Goal: Find specific page/section: Find specific page/section

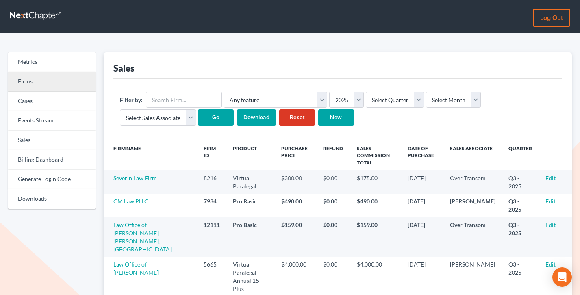
click at [35, 87] on link "Firms" at bounding box center [51, 82] width 87 height 20
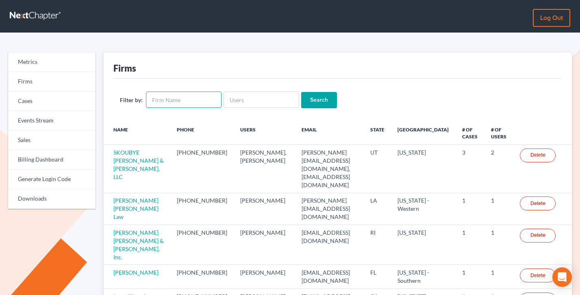
click at [171, 98] on input "text" at bounding box center [184, 99] width 76 height 16
type input "compassionate"
click at [301, 92] on input "Search" at bounding box center [319, 100] width 36 height 16
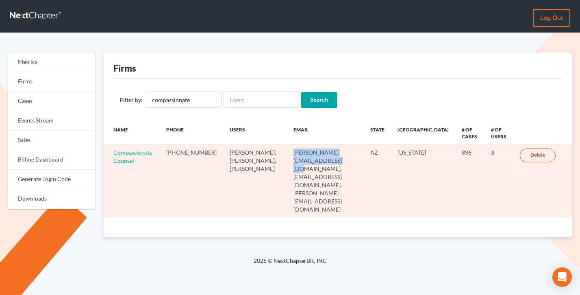
drag, startPoint x: 340, startPoint y: 152, endPoint x: 253, endPoint y: 154, distance: 87.4
click at [287, 154] on td "brant@compassionate-counsel.com, compassionatecounsel@ipsvirtual.com, stuart@co…" at bounding box center [325, 181] width 77 height 72
copy td "brant@compassionate-counsel.com"
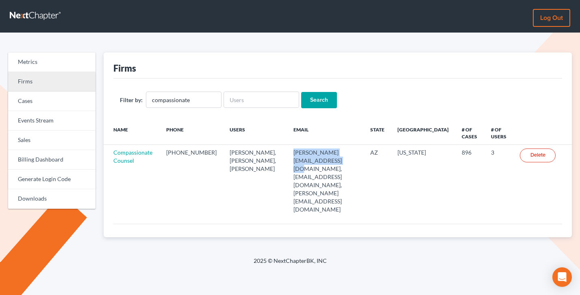
click at [39, 80] on link "Firms" at bounding box center [51, 82] width 87 height 20
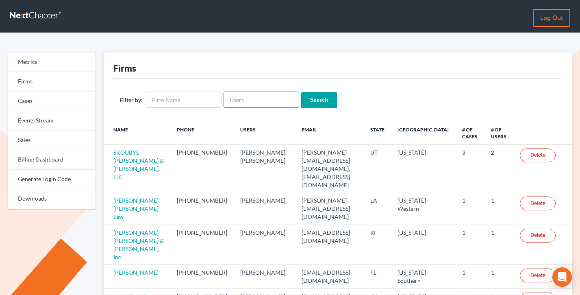
click at [227, 96] on input "text" at bounding box center [262, 99] width 76 height 16
paste input "brant@compassionate-counsel.com"
type input "brant@compassionate-counsel.com"
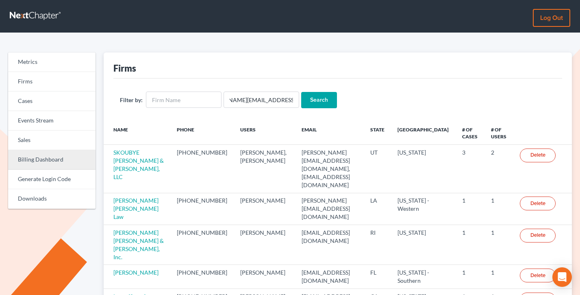
click at [53, 163] on link "Billing Dashboard" at bounding box center [51, 160] width 87 height 20
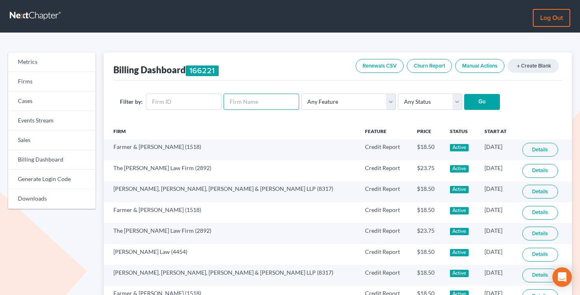
click at [239, 103] on input "text" at bounding box center [262, 102] width 76 height 16
click at [180, 98] on input "text" at bounding box center [184, 102] width 76 height 16
click at [228, 100] on input "text" at bounding box center [262, 102] width 76 height 16
paste input "[PERSON_NAME][EMAIL_ADDRESS][DOMAIN_NAME]"
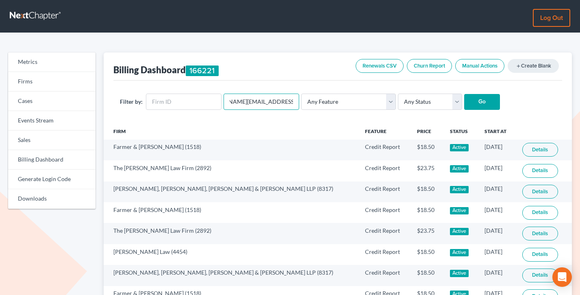
type input "[PERSON_NAME][EMAIL_ADDRESS][DOMAIN_NAME]"
click at [464, 94] on input "Go" at bounding box center [482, 102] width 36 height 16
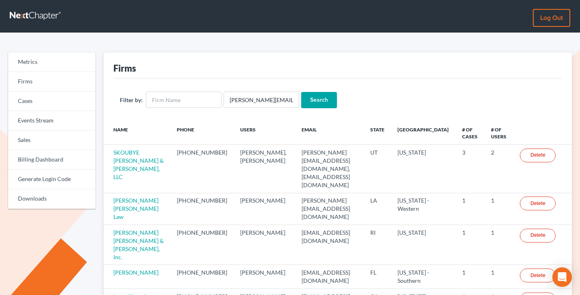
click at [325, 100] on input "Search" at bounding box center [319, 100] width 36 height 16
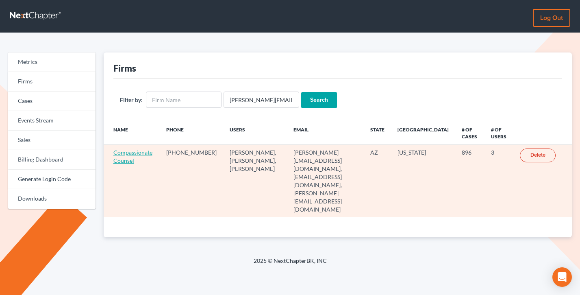
click at [128, 159] on link "Compassionate Counsel" at bounding box center [132, 156] width 39 height 15
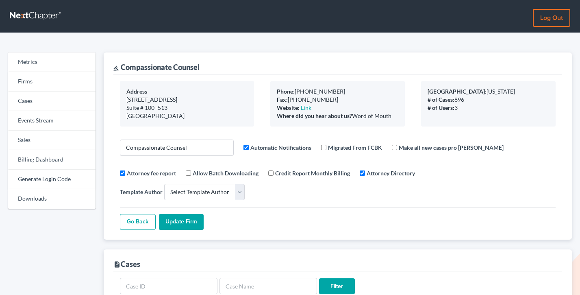
select select
click at [52, 156] on link "Billing Dashboard" at bounding box center [51, 160] width 87 height 20
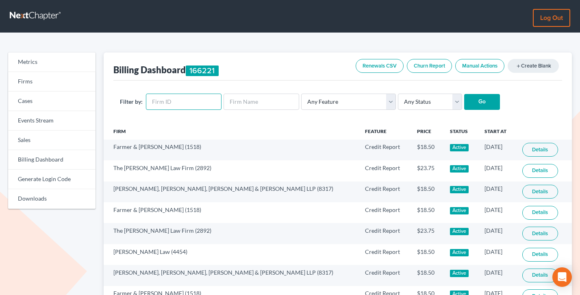
click at [177, 102] on input "text" at bounding box center [184, 102] width 76 height 16
paste input "5590"
type input "5590"
click at [464, 94] on input "Go" at bounding box center [482, 102] width 36 height 16
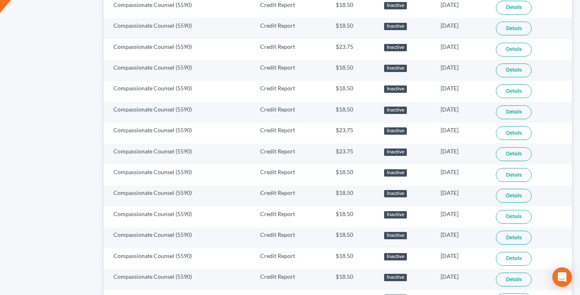
scroll to position [534, 0]
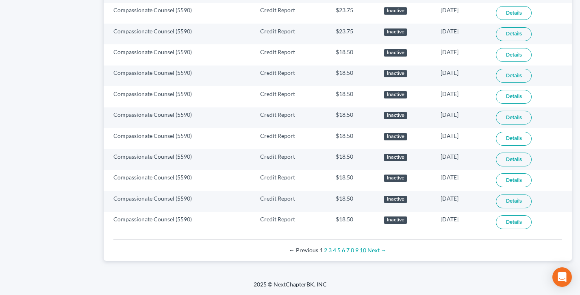
click at [363, 249] on link "10" at bounding box center [363, 249] width 7 height 7
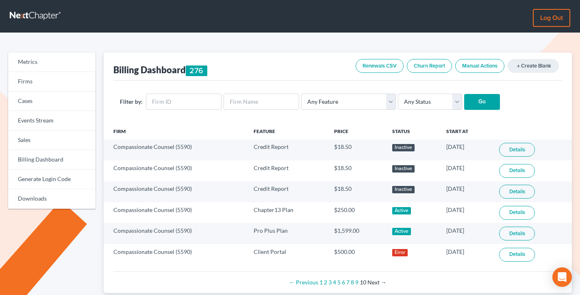
scroll to position [33, 0]
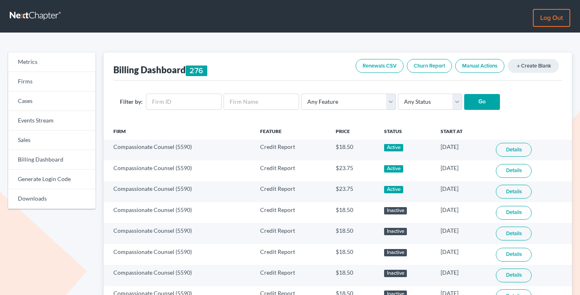
scroll to position [534, 0]
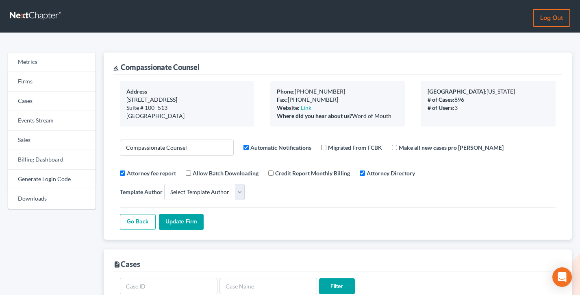
select select
click at [43, 83] on link "Firms" at bounding box center [51, 82] width 87 height 20
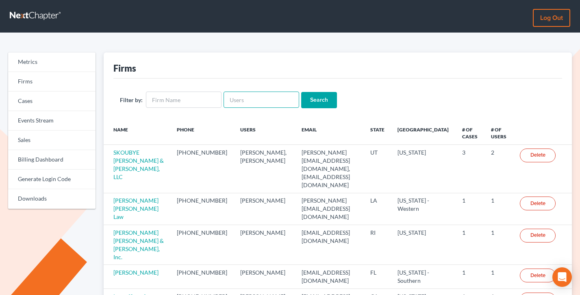
click at [235, 105] on input "text" at bounding box center [262, 99] width 76 height 16
paste input "[EMAIL_ADDRESS][DOMAIN_NAME]"
type input "[EMAIL_ADDRESS][DOMAIN_NAME]"
click at [301, 92] on input "Search" at bounding box center [319, 100] width 36 height 16
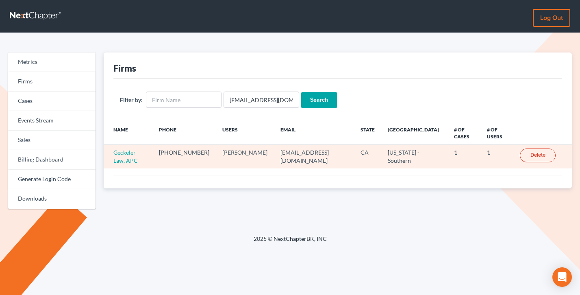
click at [128, 157] on td "Geckeler Law, APC" at bounding box center [128, 157] width 49 height 24
click at [128, 155] on link "Geckeler Law, APC" at bounding box center [125, 156] width 24 height 15
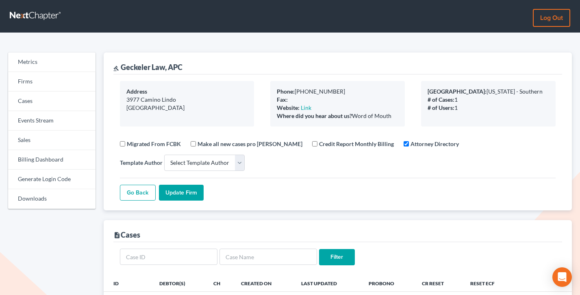
select select
click at [41, 84] on link "Firms" at bounding box center [51, 82] width 87 height 20
